Goal: Information Seeking & Learning: Learn about a topic

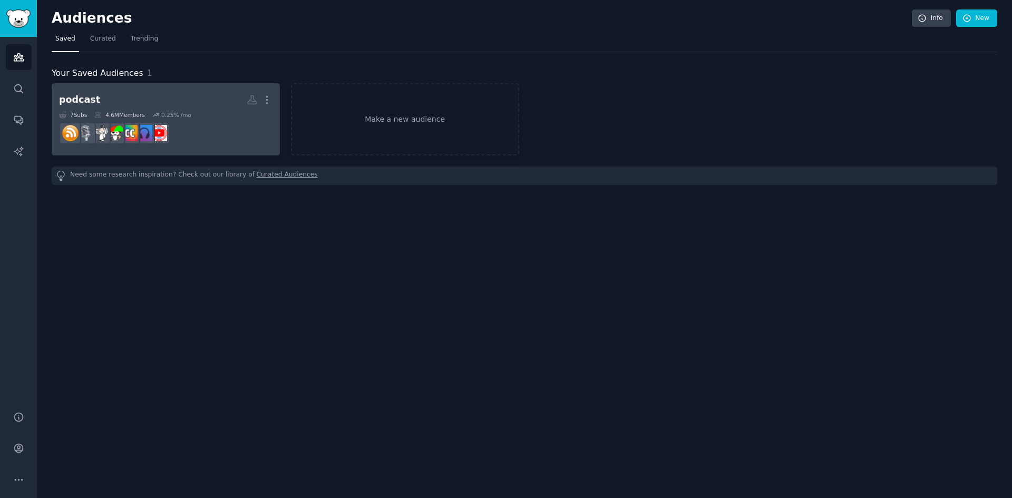
click at [209, 135] on dd at bounding box center [165, 134] width 213 height 30
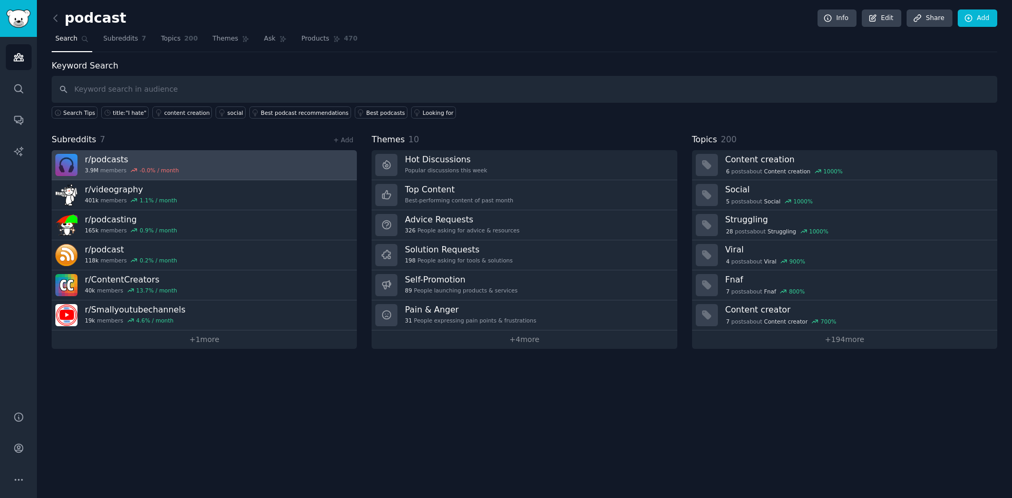
click at [260, 165] on link "r/ podcasts 3.9M members -0.0 % / month" at bounding box center [204, 165] width 305 height 30
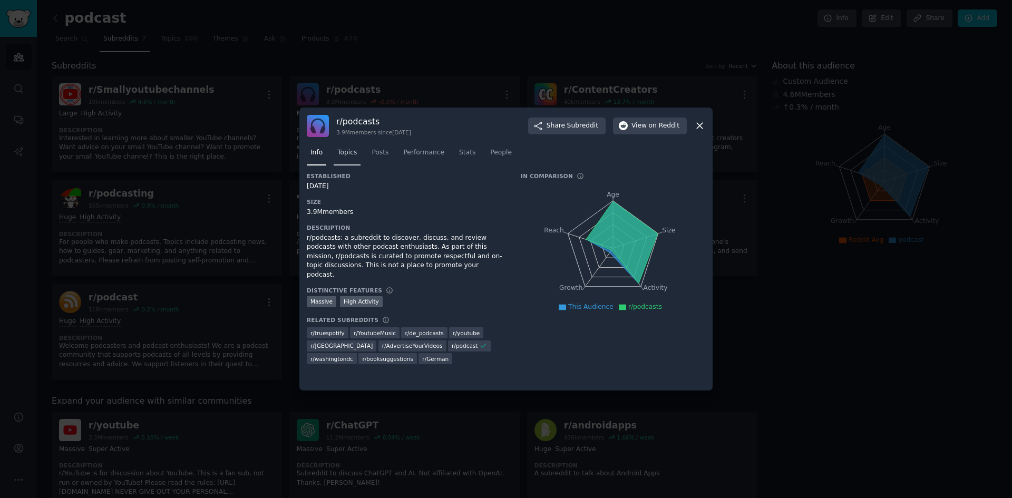
click at [352, 155] on span "Topics" at bounding box center [347, 152] width 20 height 9
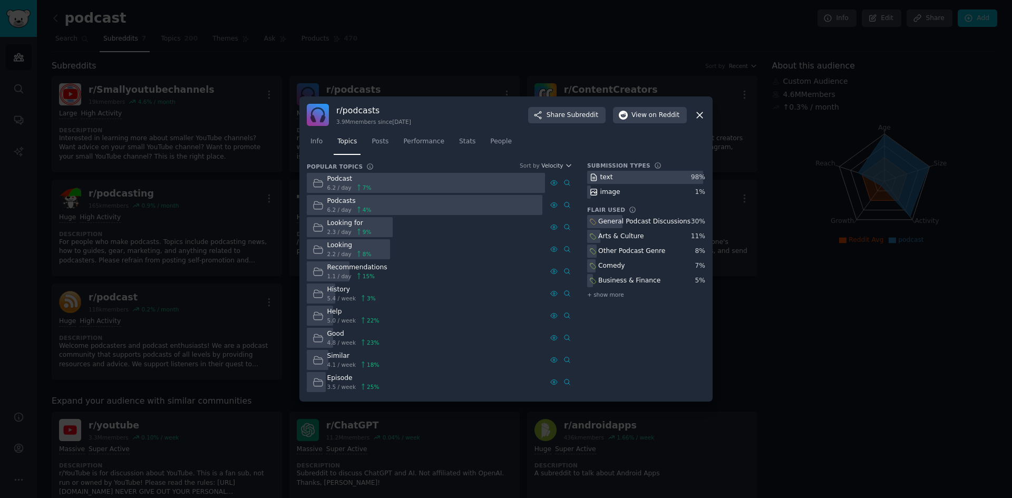
click at [697, 114] on icon at bounding box center [699, 115] width 11 height 11
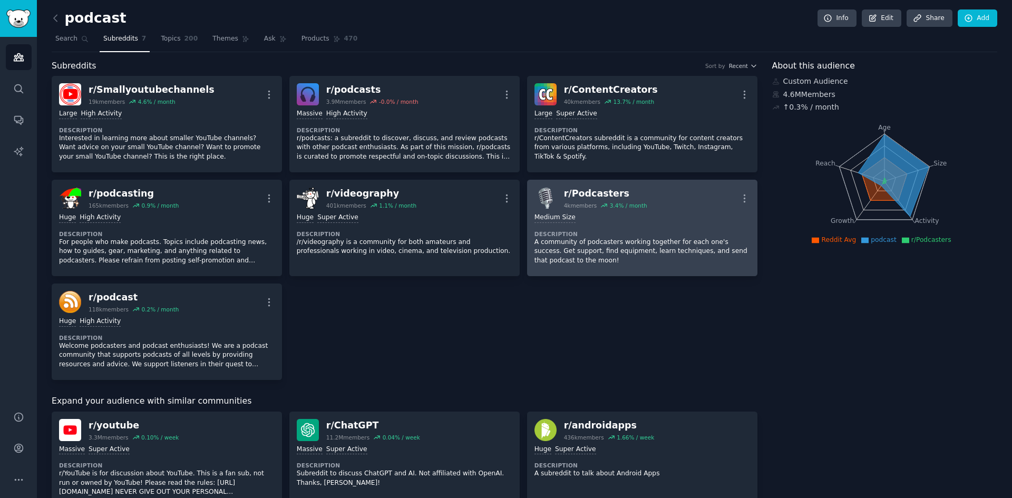
click at [578, 240] on p "A community of podcasters working together for each one's success. Get support,…" at bounding box center [642, 252] width 216 height 28
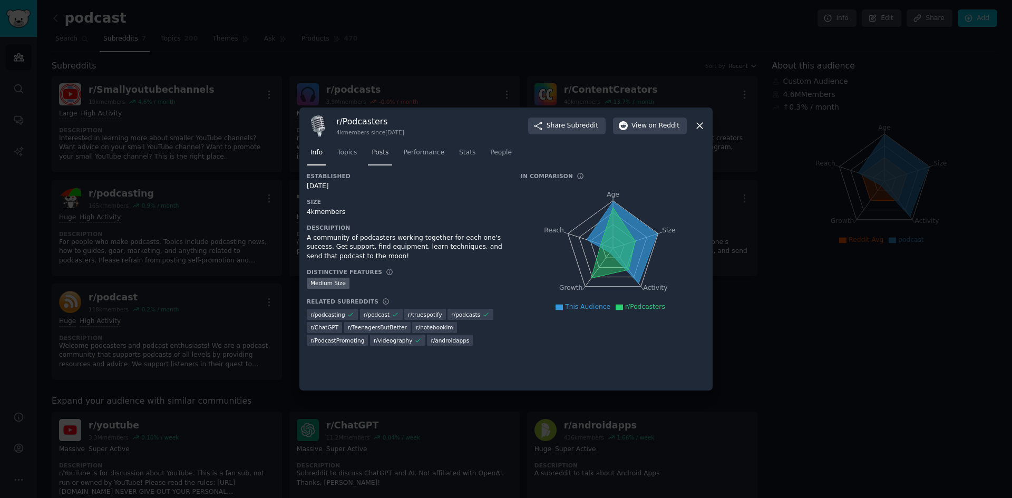
click at [372, 157] on span "Posts" at bounding box center [380, 152] width 17 height 9
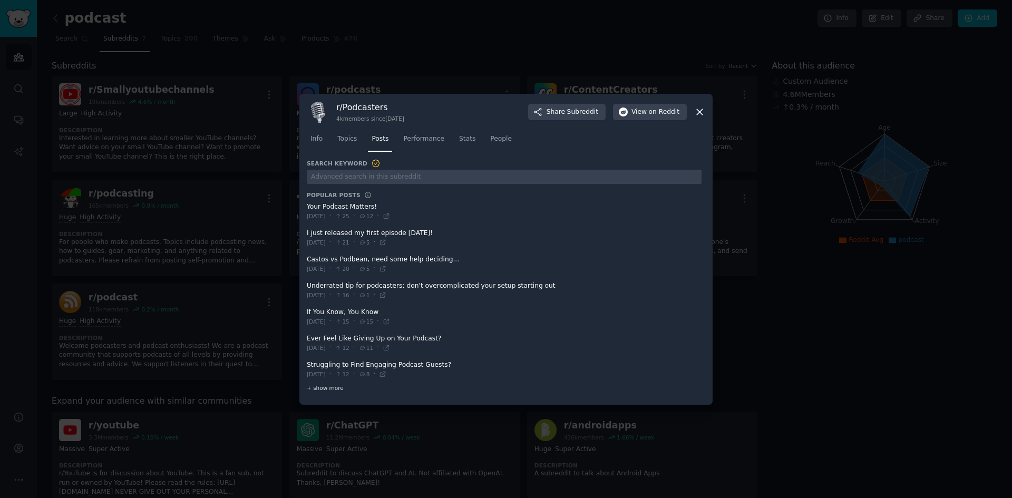
click at [326, 389] on span "+ show more" at bounding box center [325, 387] width 37 height 7
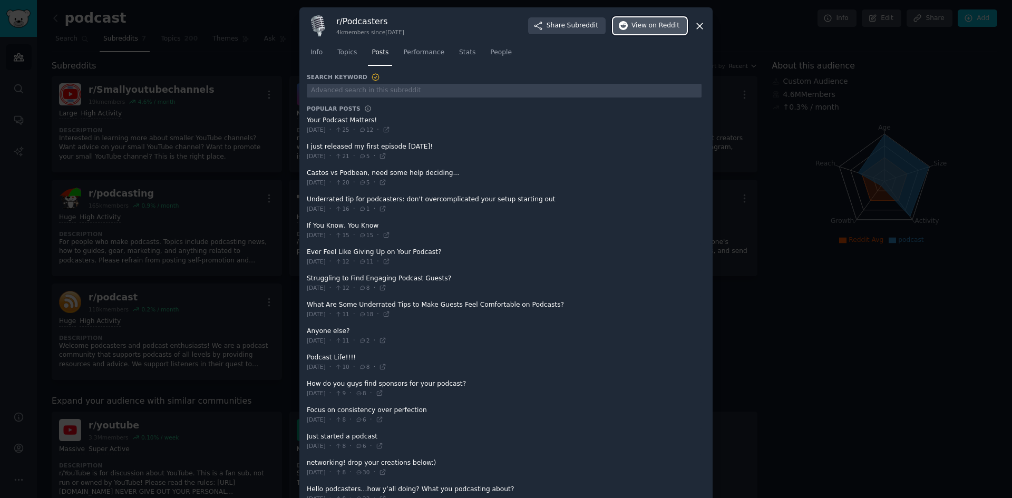
click at [667, 28] on span "on Reddit" at bounding box center [664, 25] width 31 height 9
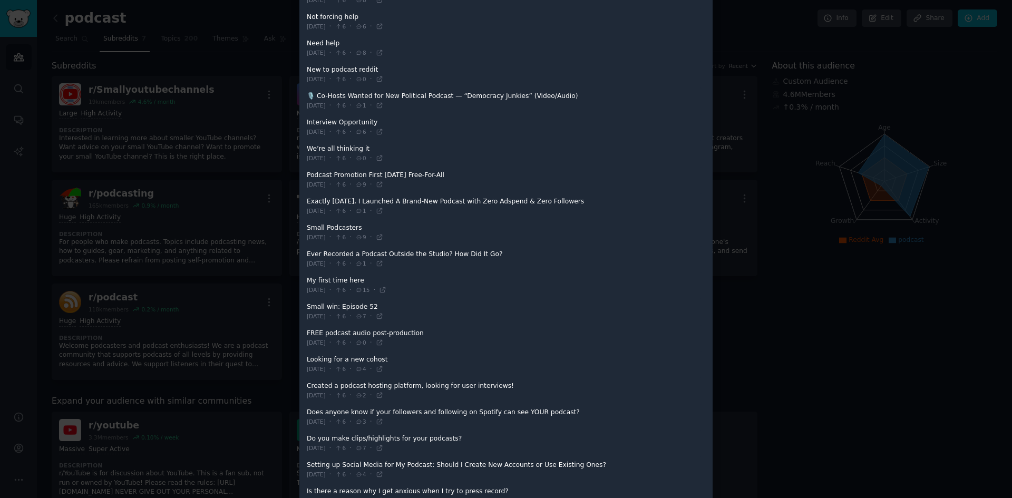
scroll to position [738, 0]
click at [321, 386] on span at bounding box center [504, 389] width 395 height 26
click at [383, 392] on icon at bounding box center [379, 393] width 7 height 7
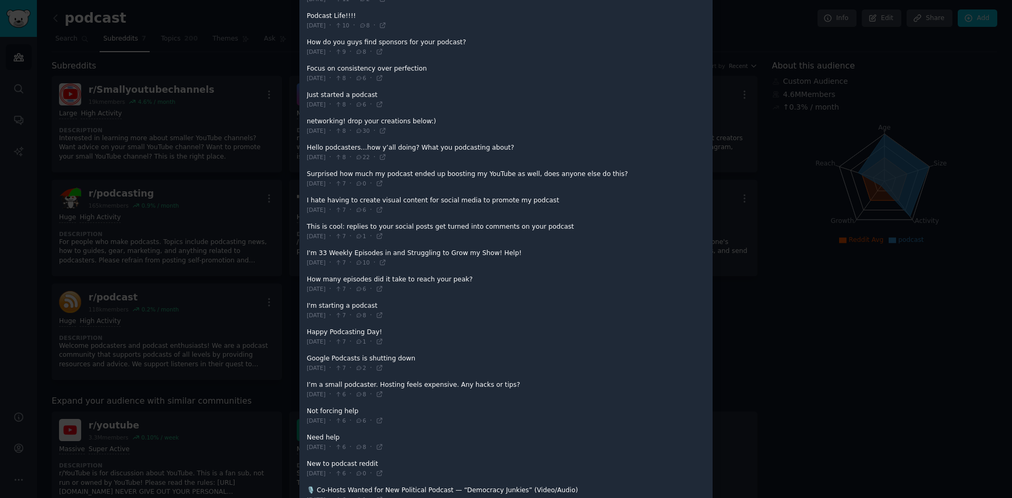
scroll to position [366, 0]
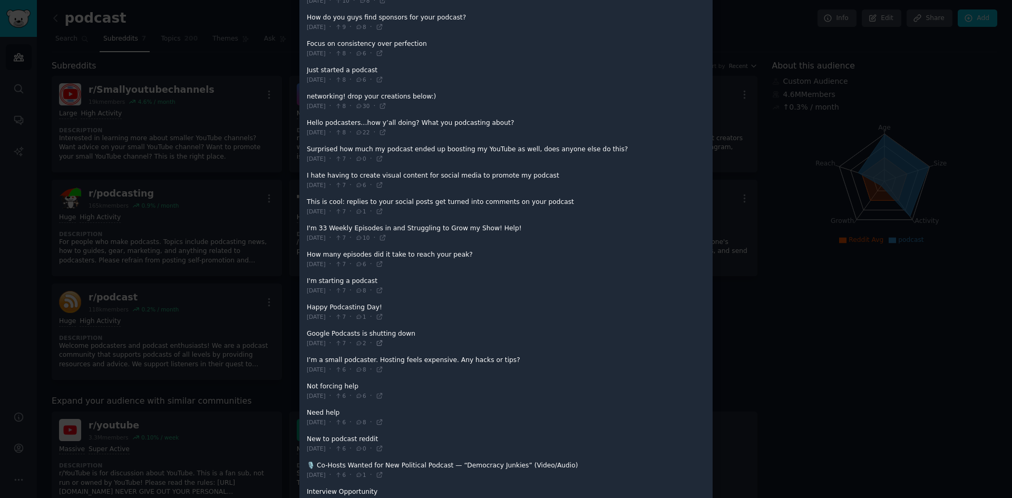
click at [382, 343] on icon at bounding box center [379, 343] width 5 height 5
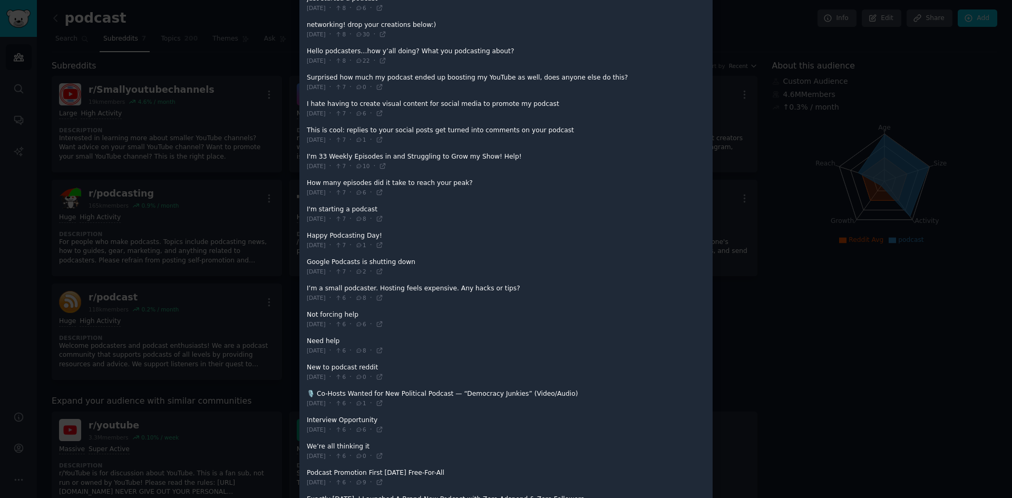
scroll to position [472, 0]
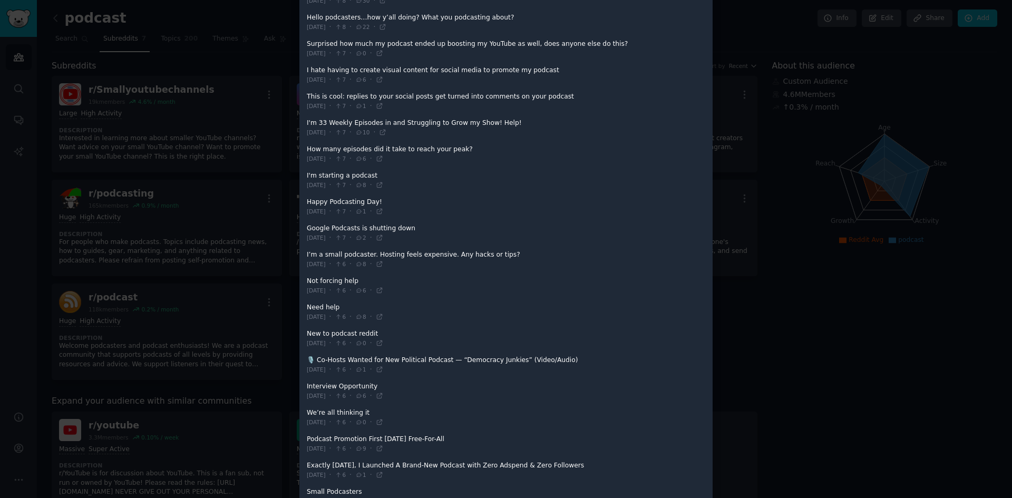
drag, startPoint x: 326, startPoint y: 357, endPoint x: 480, endPoint y: 357, distance: 154.4
click at [480, 357] on span at bounding box center [504, 365] width 395 height 26
